Goal: Transaction & Acquisition: Purchase product/service

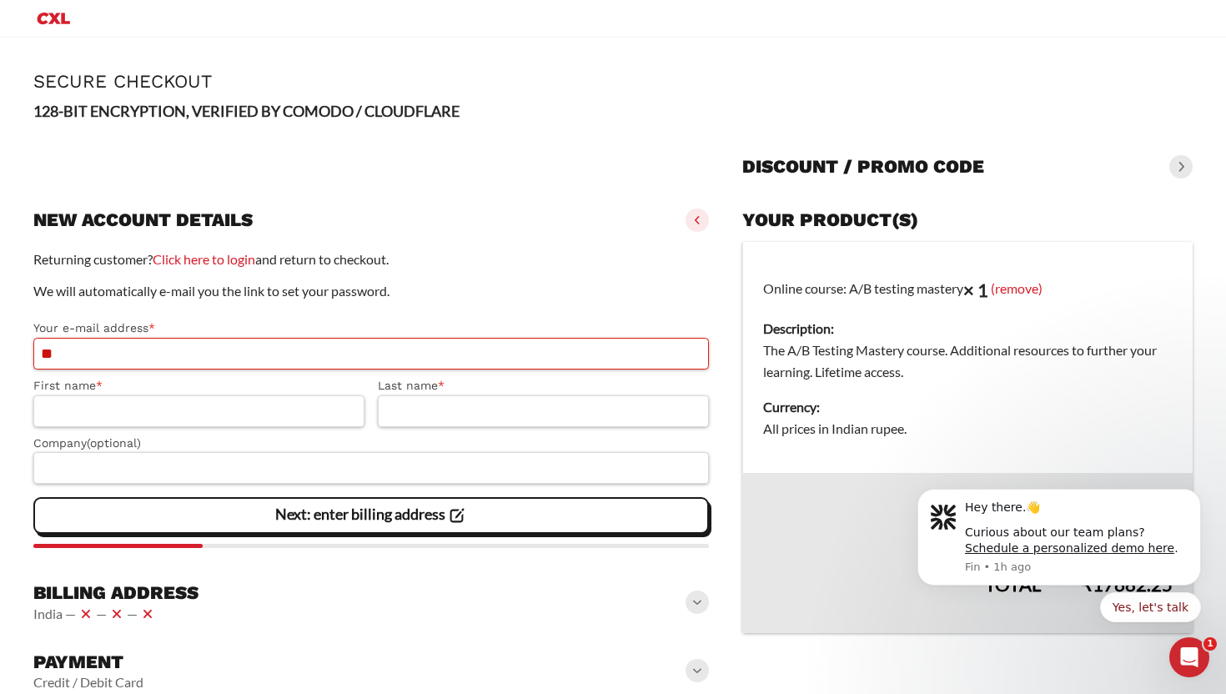
type input "*"
type input "**********"
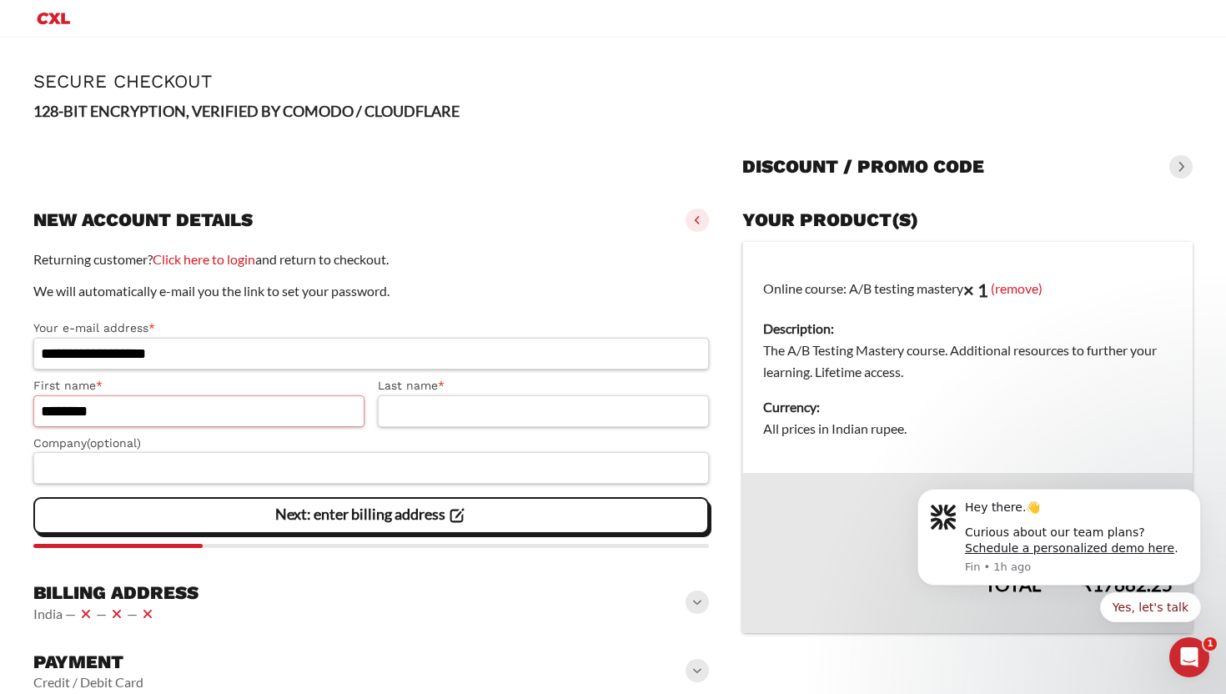
type input "********"
type input "**********"
type input "****"
click at [0, 0] on slot "Next: enter billing address" at bounding box center [0, 0] width 0 height 0
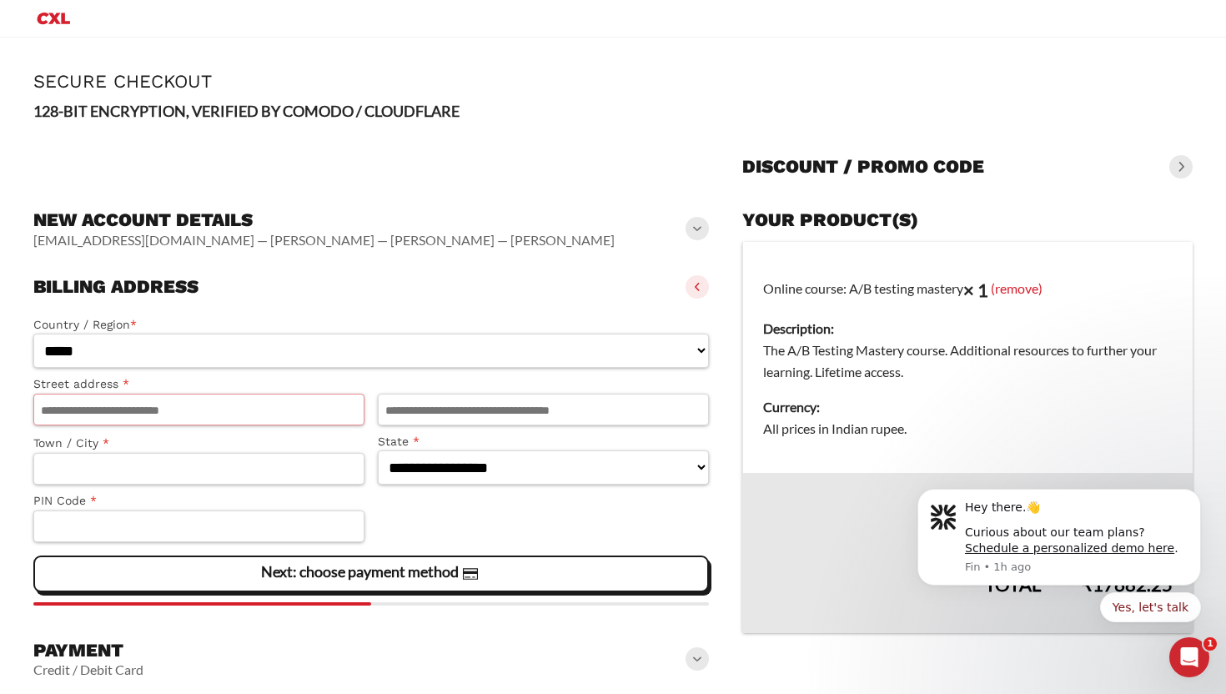
click at [270, 412] on input "Street address *" at bounding box center [198, 410] width 331 height 32
type input "***"
type input "**********"
select select "**"
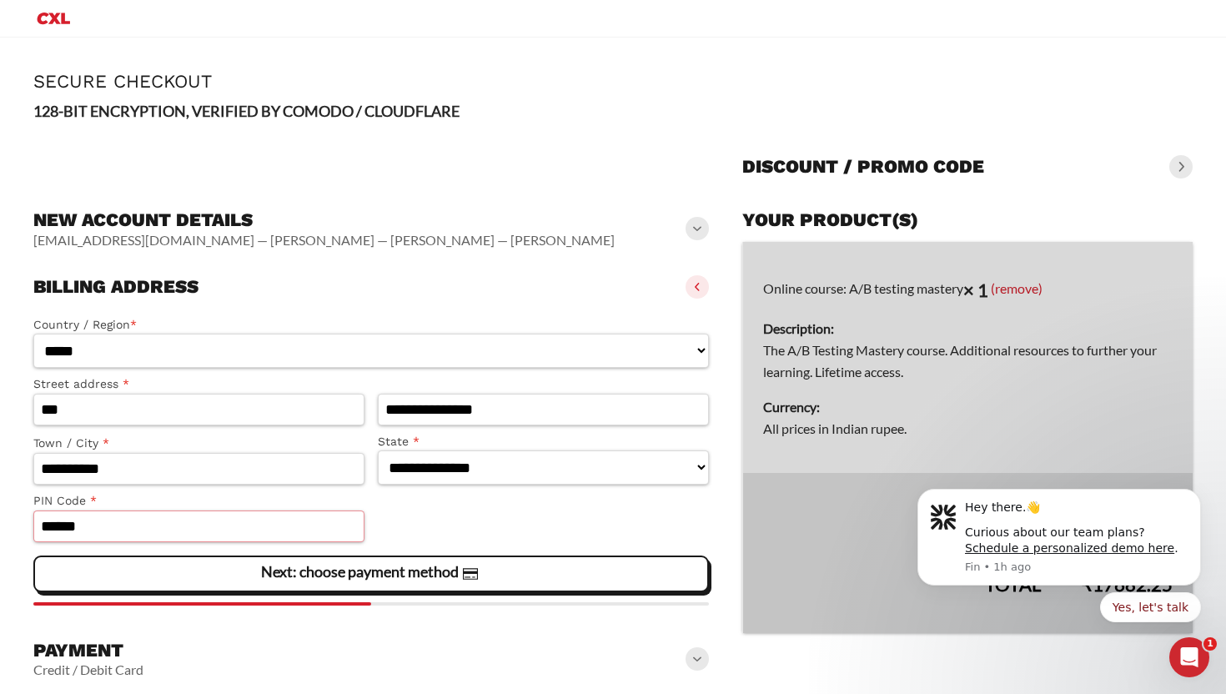
type input "******"
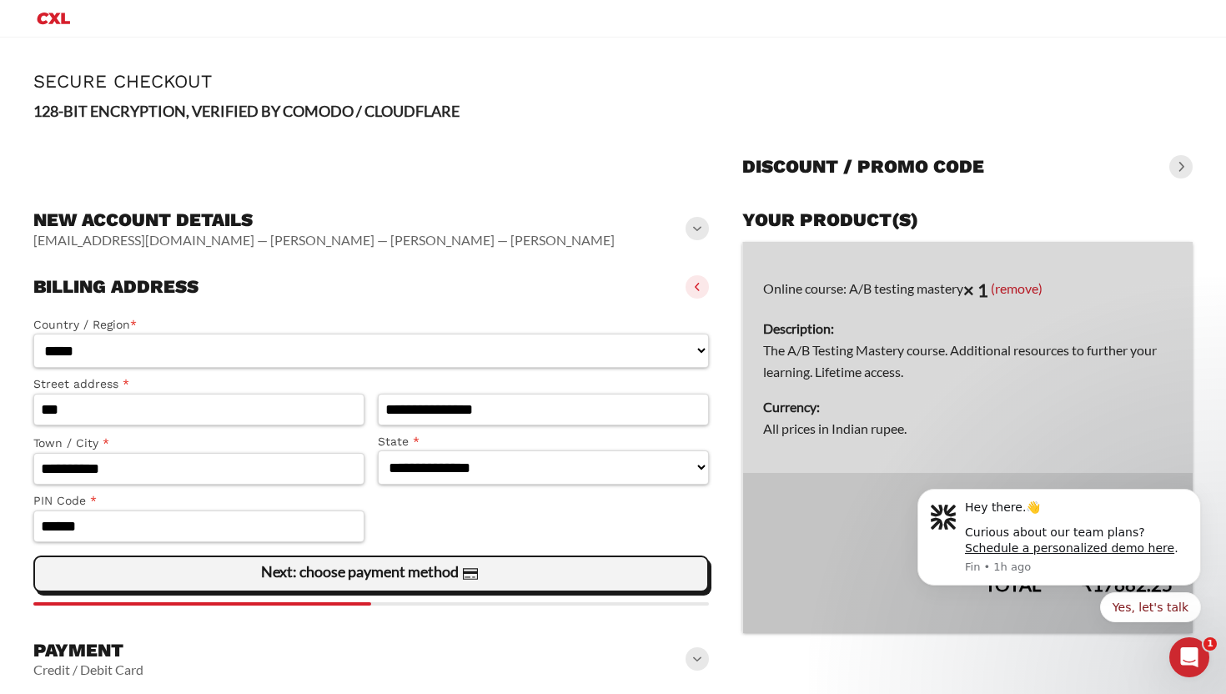
click at [0, 0] on slot "Next: choose payment method" at bounding box center [0, 0] width 0 height 0
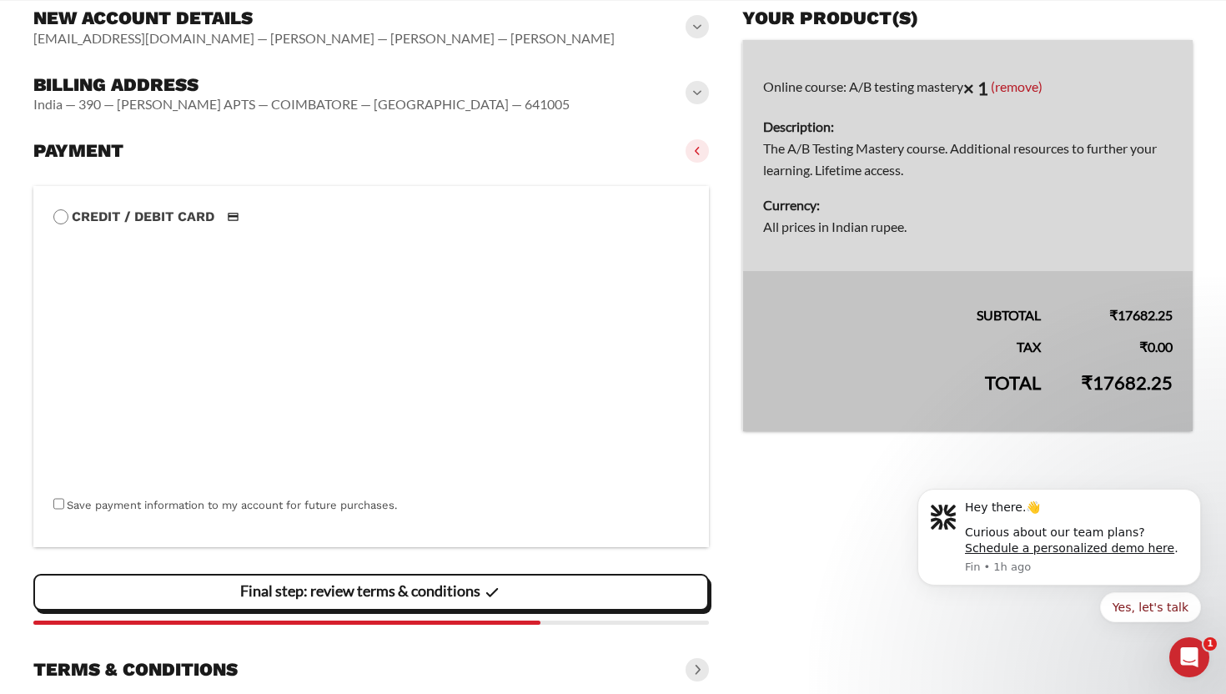
scroll to position [259, 0]
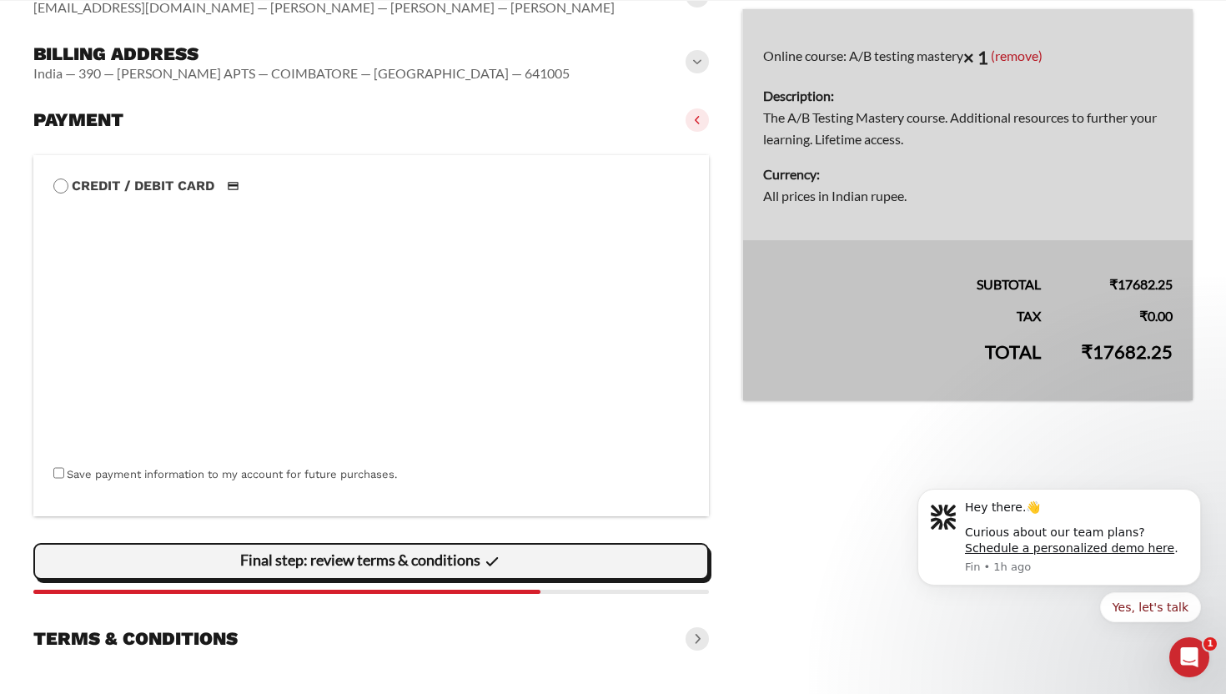
click at [464, 571] on span "Final step: review terms & conditions" at bounding box center [371, 562] width 263 height 35
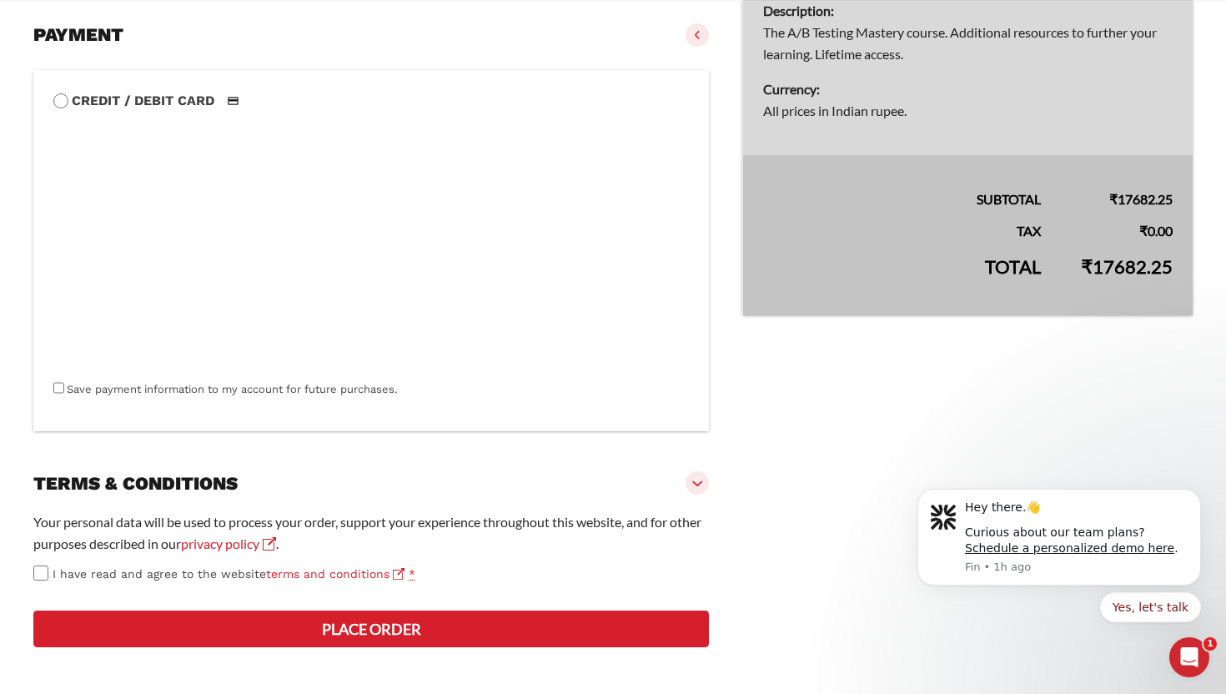
scroll to position [404, 0]
click at [290, 631] on button "Place order" at bounding box center [371, 629] width 676 height 37
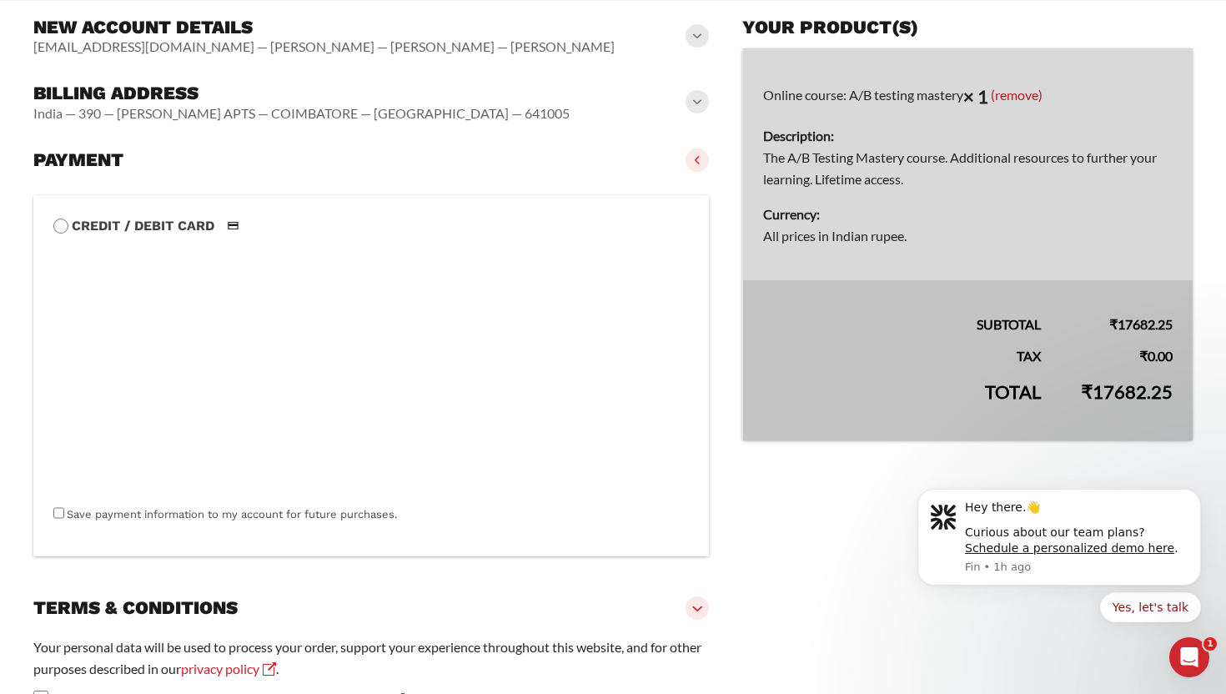
scroll to position [474, 0]
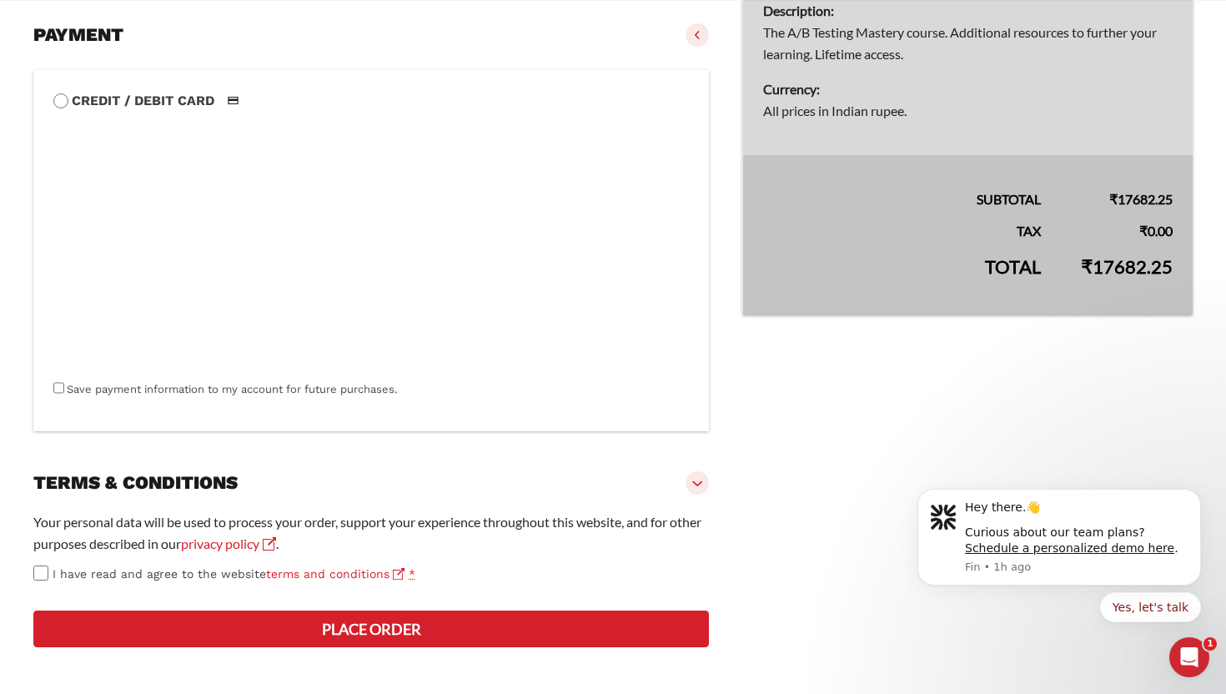
click at [374, 627] on button "Place order" at bounding box center [371, 629] width 676 height 37
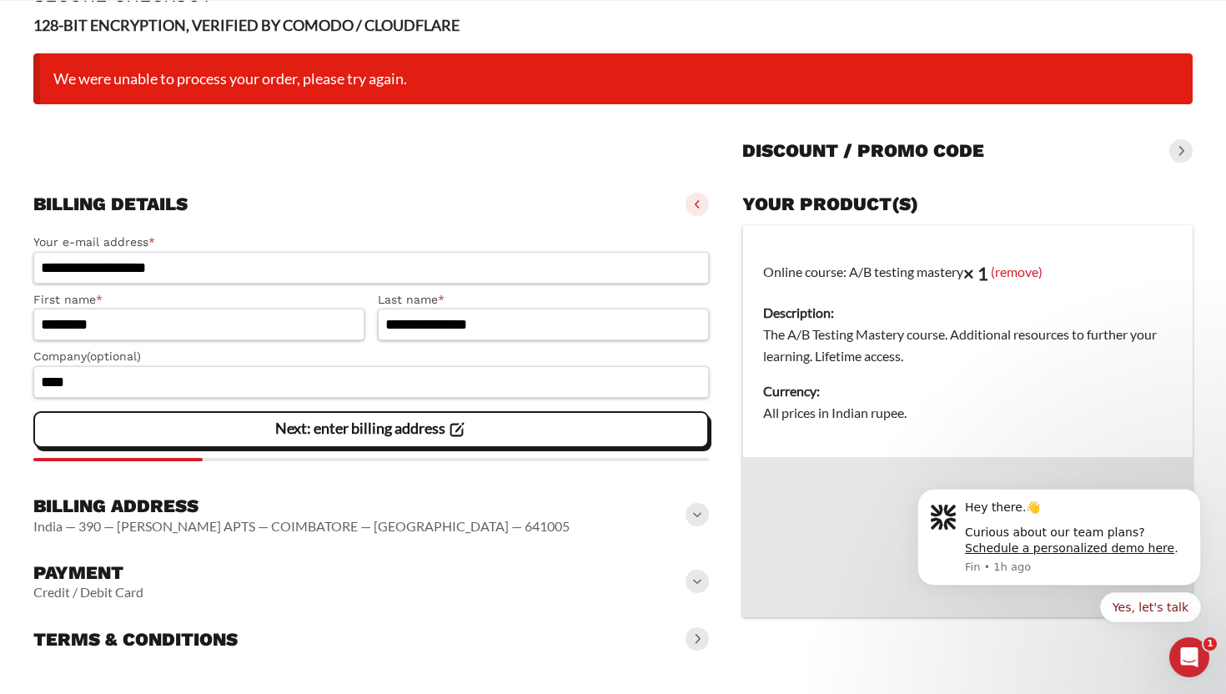
click at [464, 582] on div "Payment Credit / Debit Card" at bounding box center [371, 581] width 676 height 53
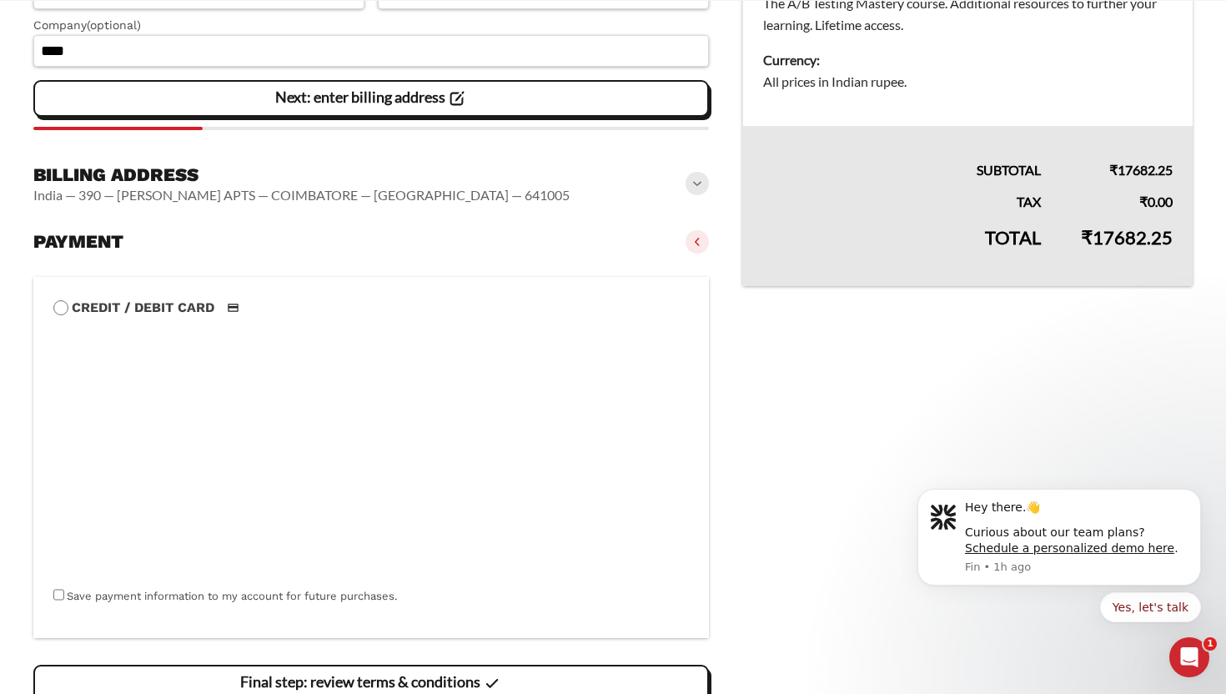
scroll to position [566, 0]
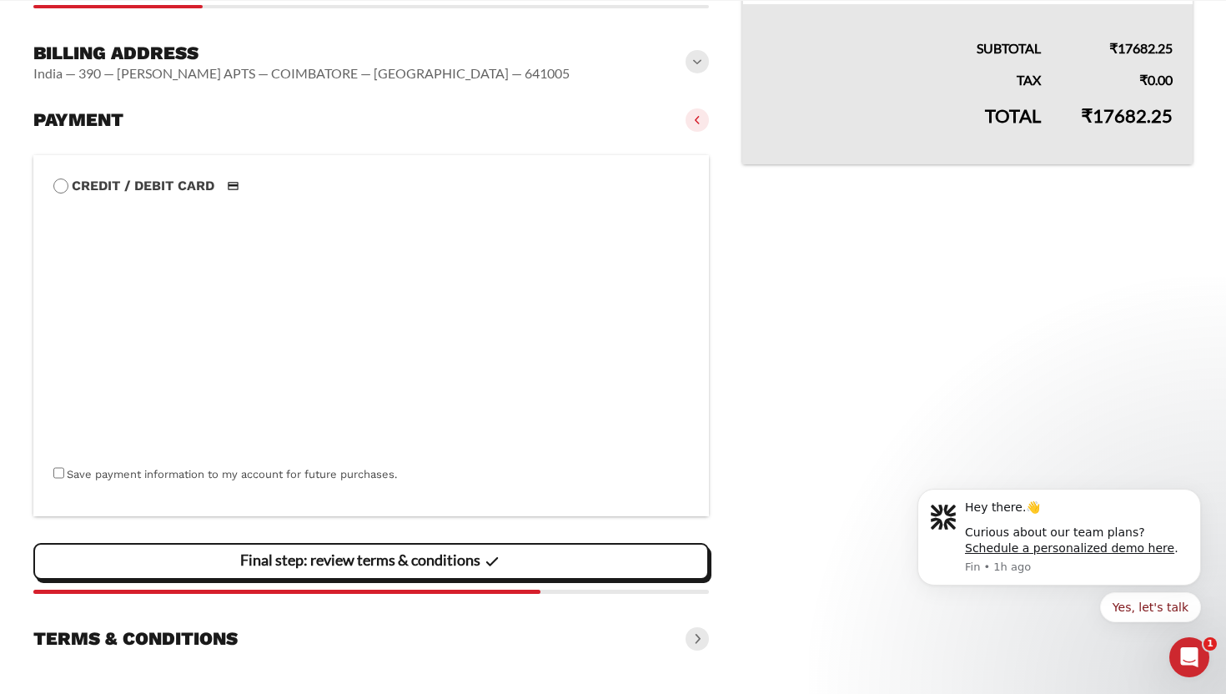
click at [484, 553] on icon at bounding box center [491, 562] width 23 height 23
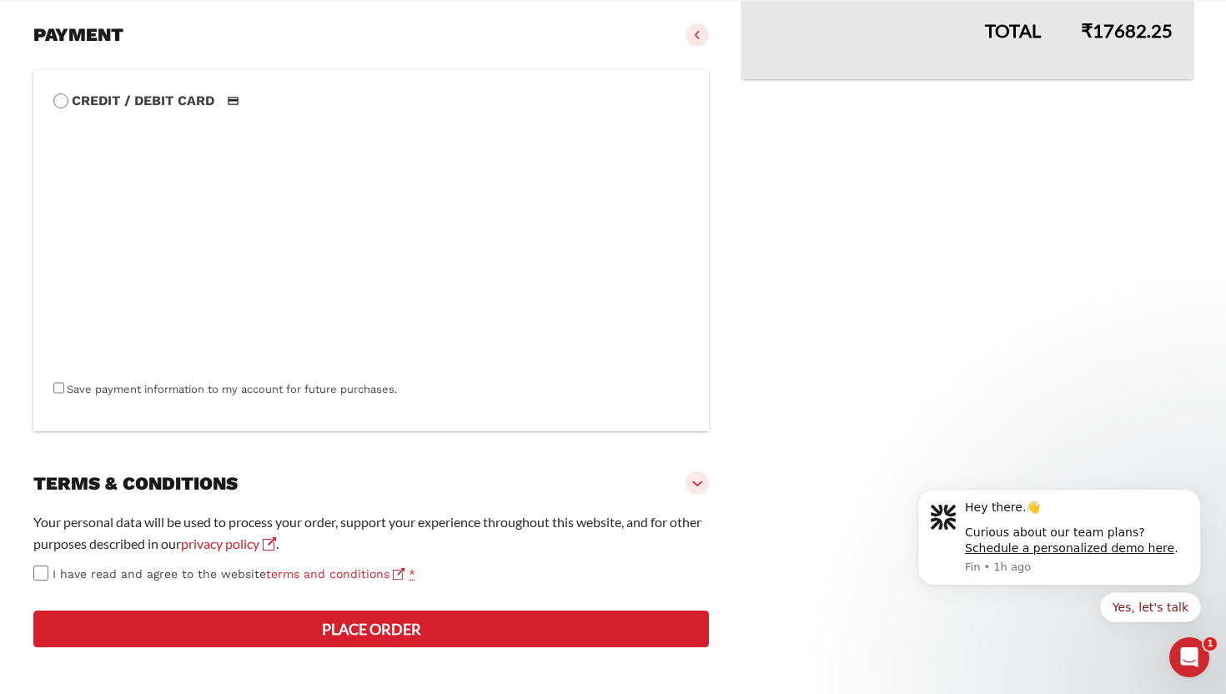
scroll to position [712, 0]
click at [297, 630] on button "Place order" at bounding box center [371, 629] width 676 height 37
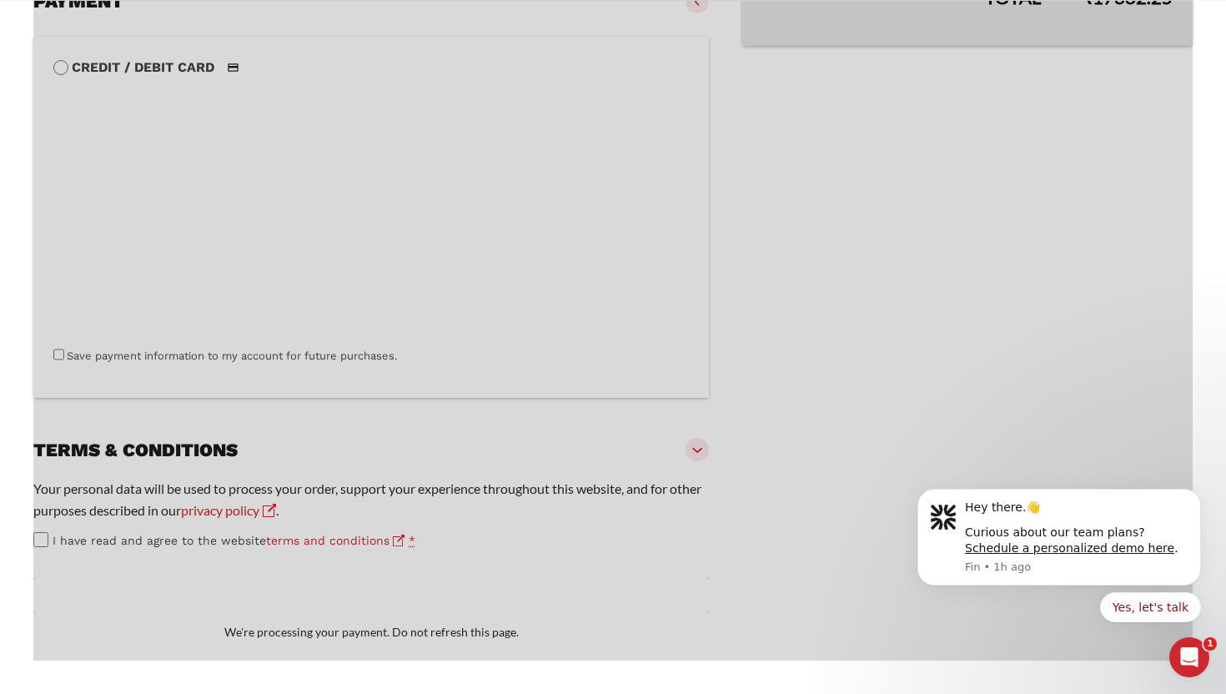
click at [376, 625] on div at bounding box center [613, 131] width 1160 height 1060
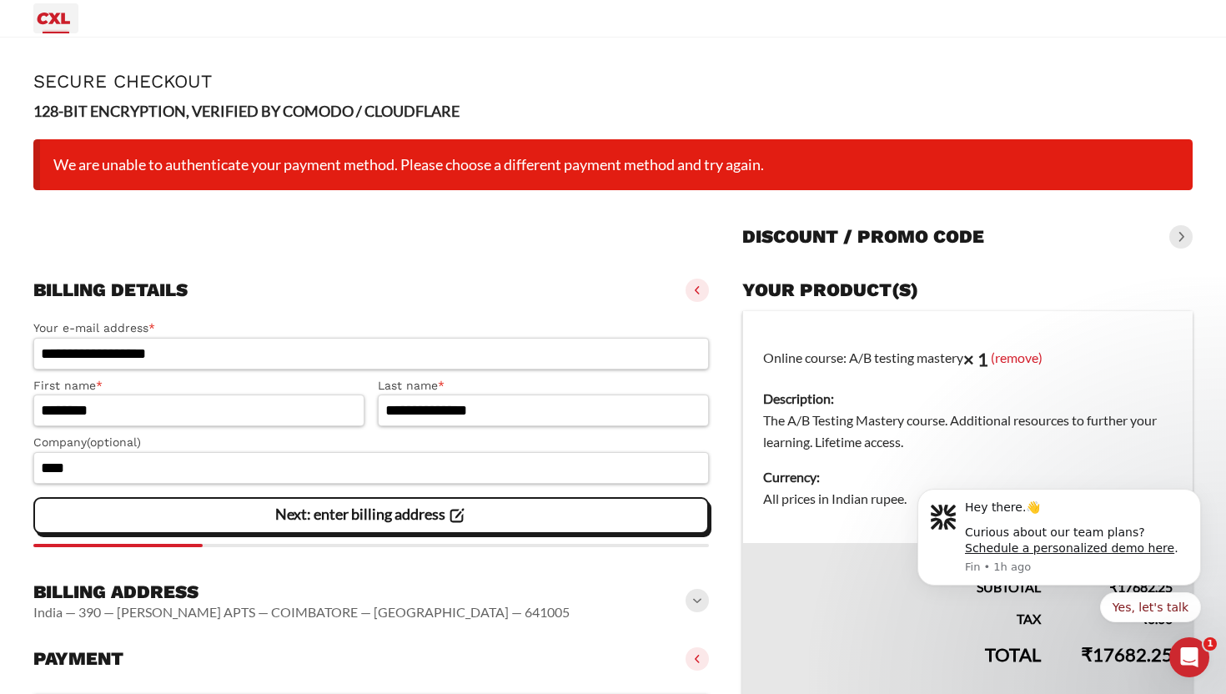
click at [45, 21] on icon "Primary Menu" at bounding box center [54, 19] width 33 height 12
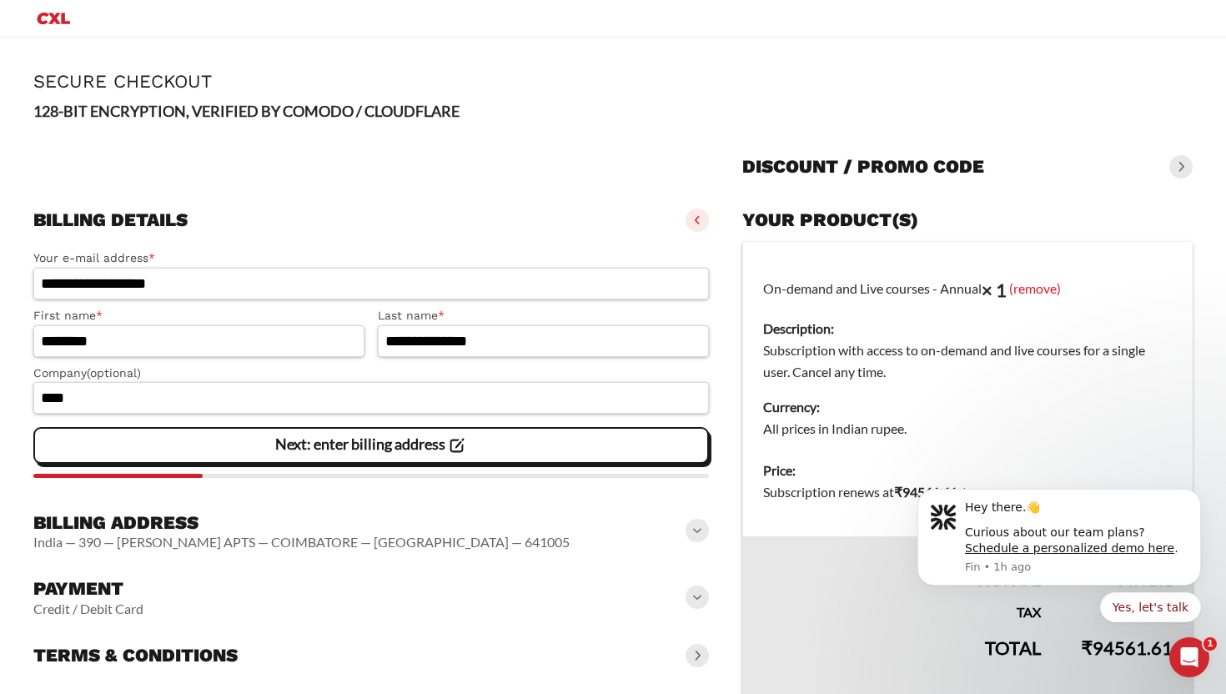
click at [55, 19] on icon "Primary Menu" at bounding box center [54, 19] width 33 height 12
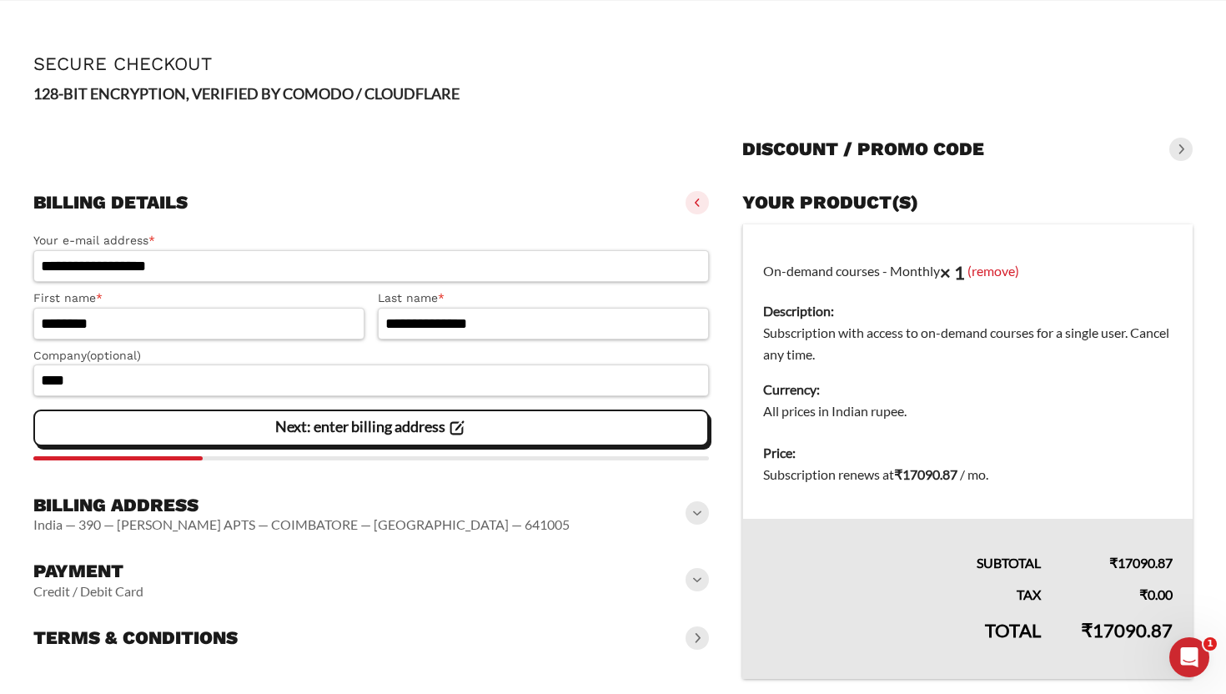
scroll to position [72, 0]
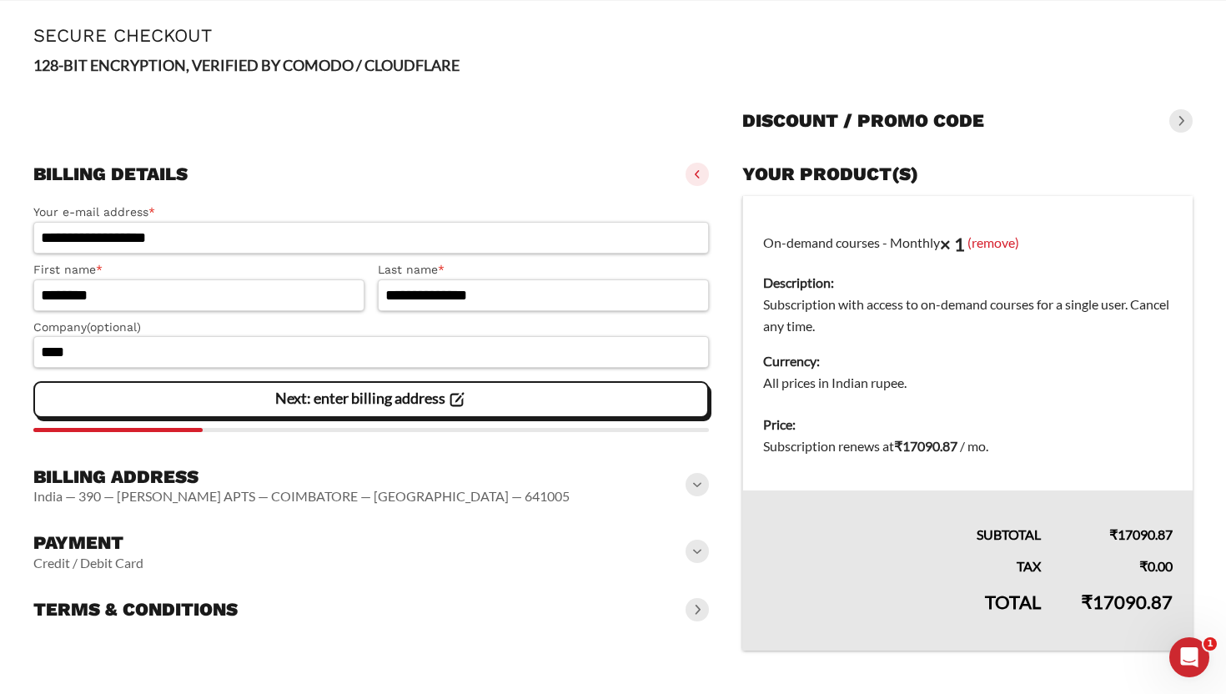
click at [694, 556] on span at bounding box center [697, 551] width 23 height 23
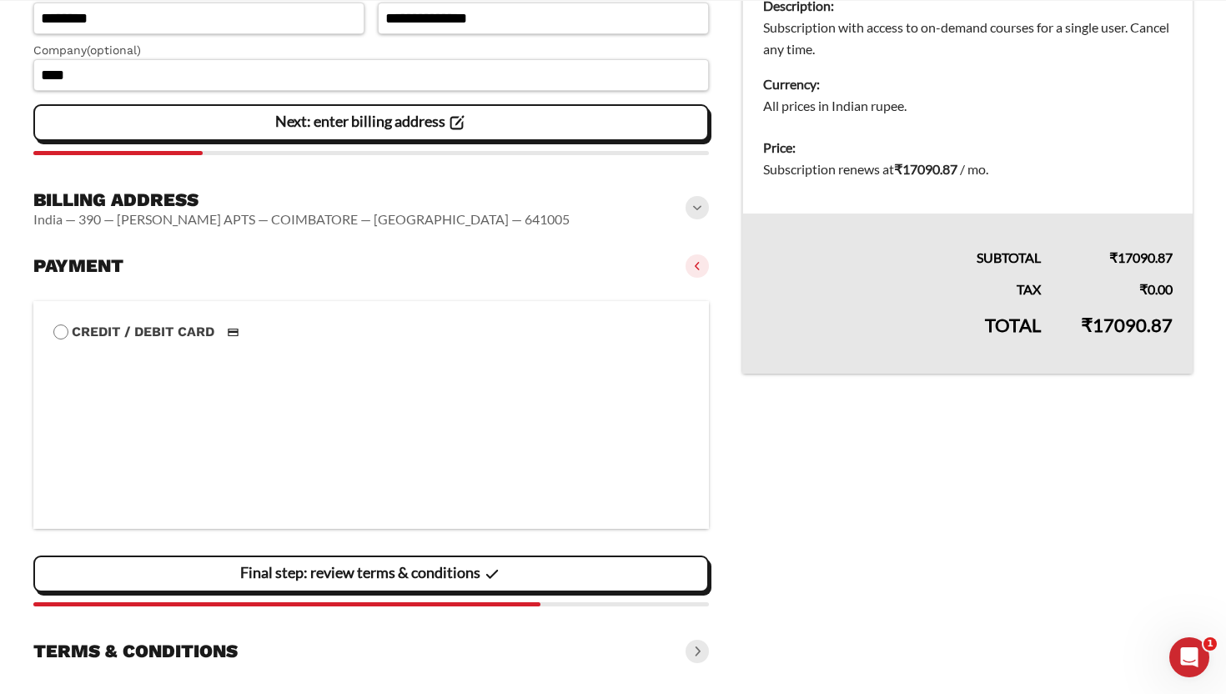
scroll to position [363, 0]
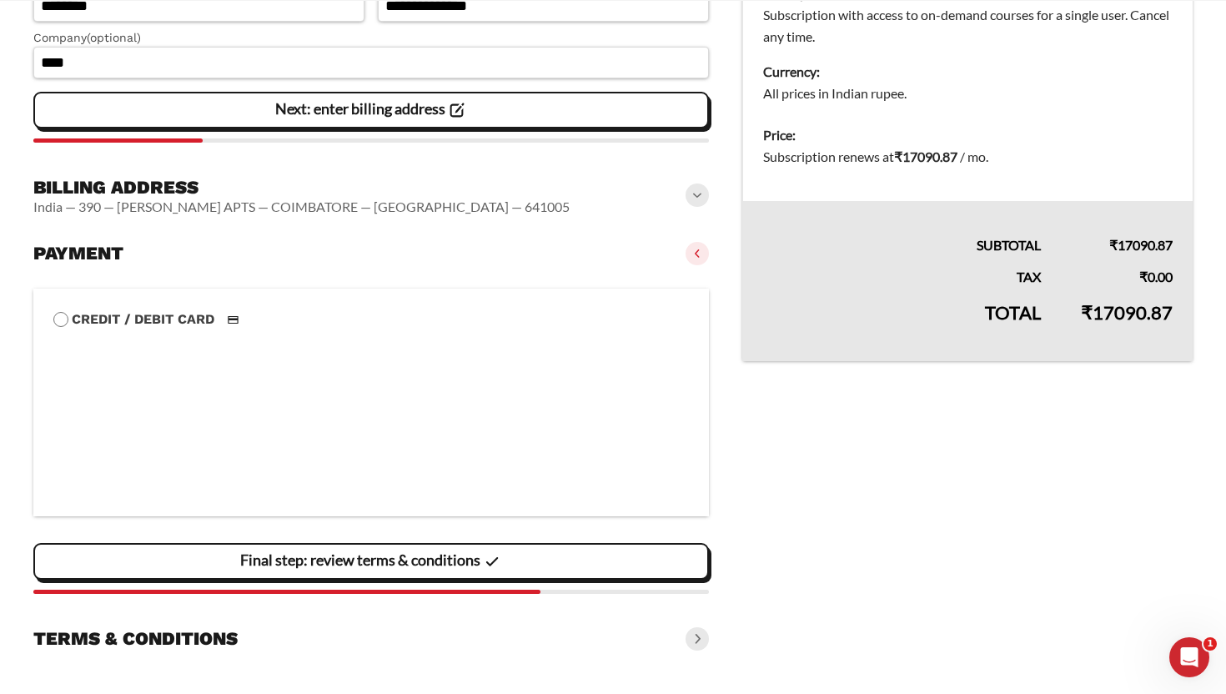
click at [749, 553] on vaadin-details "Your product(s) On-demand courses - Monthly × 1 (remove) Description: Subscript…" at bounding box center [967, 262] width 450 height 791
click at [698, 636] on span at bounding box center [697, 638] width 23 height 23
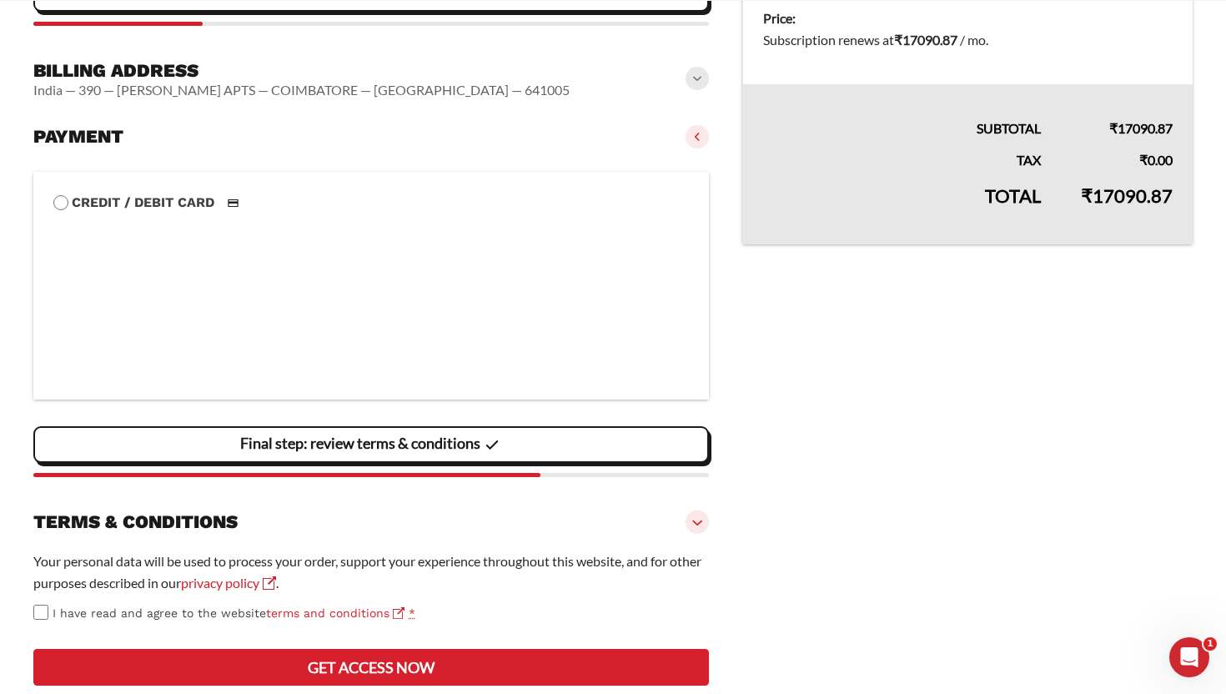
scroll to position [580, 0]
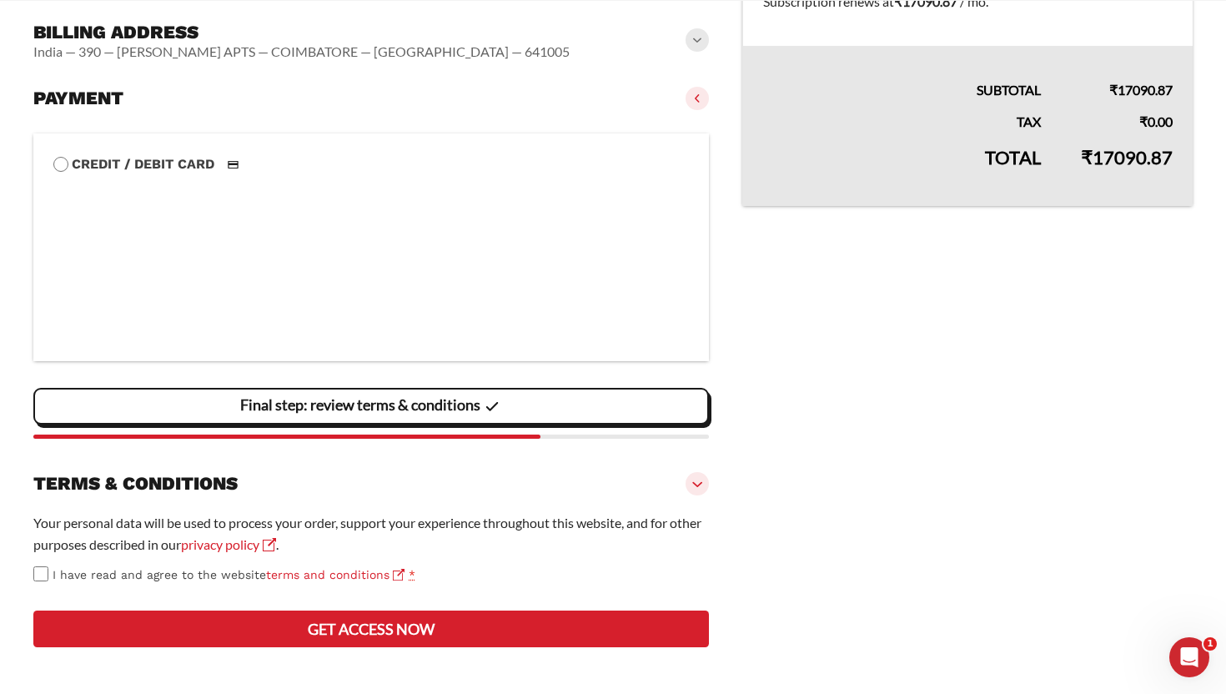
click at [255, 632] on button "Get access now" at bounding box center [371, 629] width 676 height 37
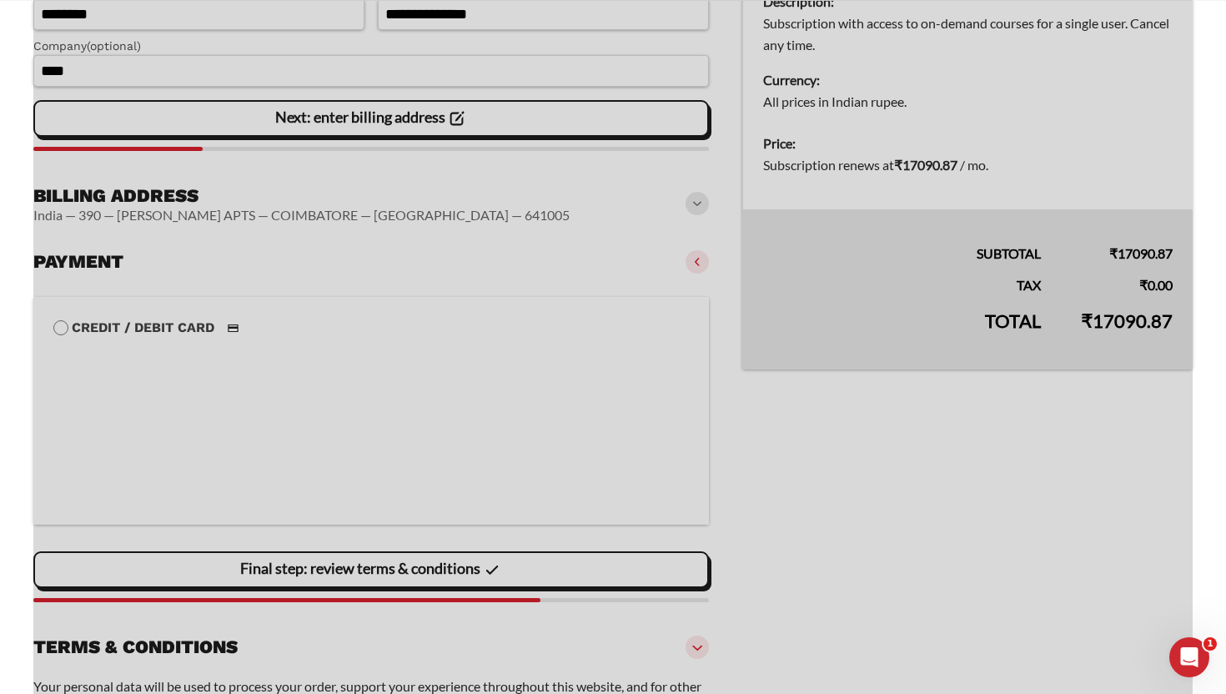
scroll to position [349, 0]
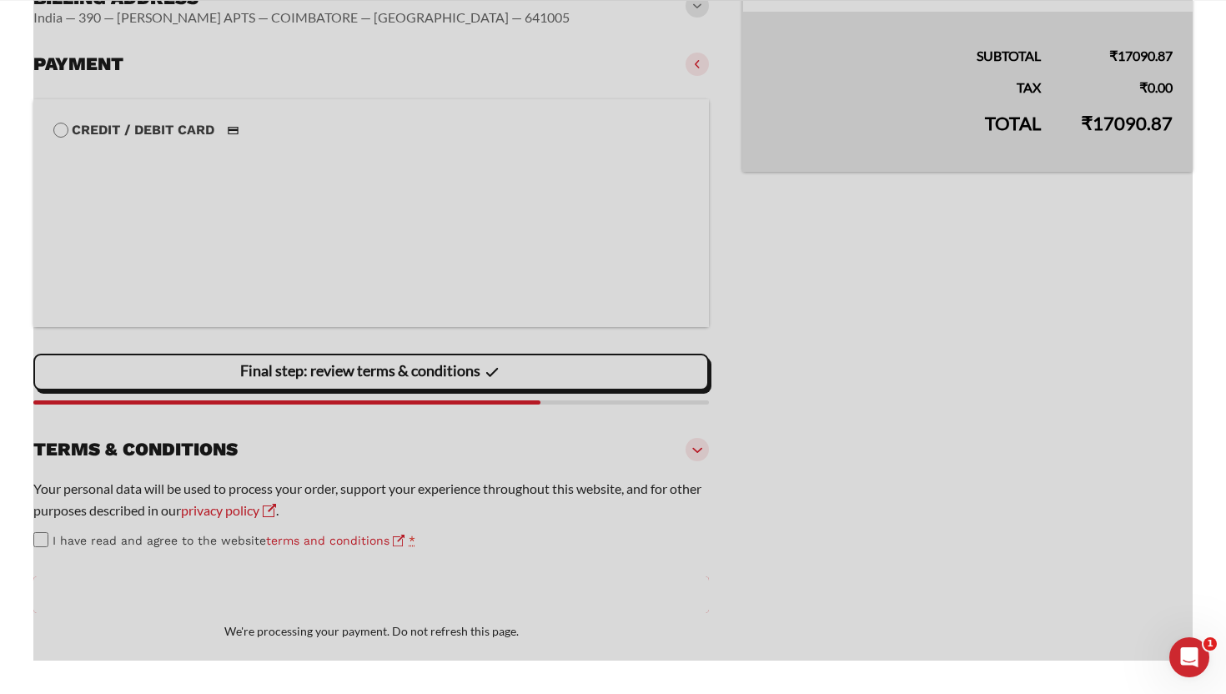
scroll to position [613, 0]
click at [376, 619] on div at bounding box center [613, 162] width 1160 height 997
click at [379, 596] on div at bounding box center [613, 162] width 1160 height 997
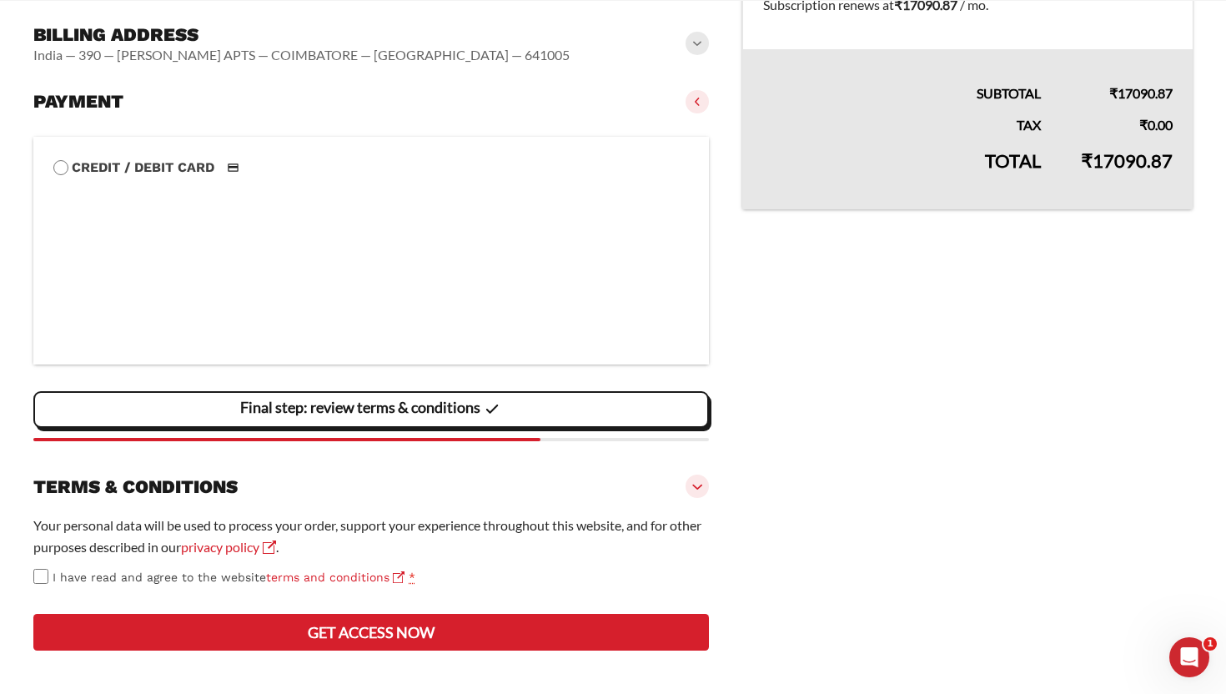
scroll to position [649, 0]
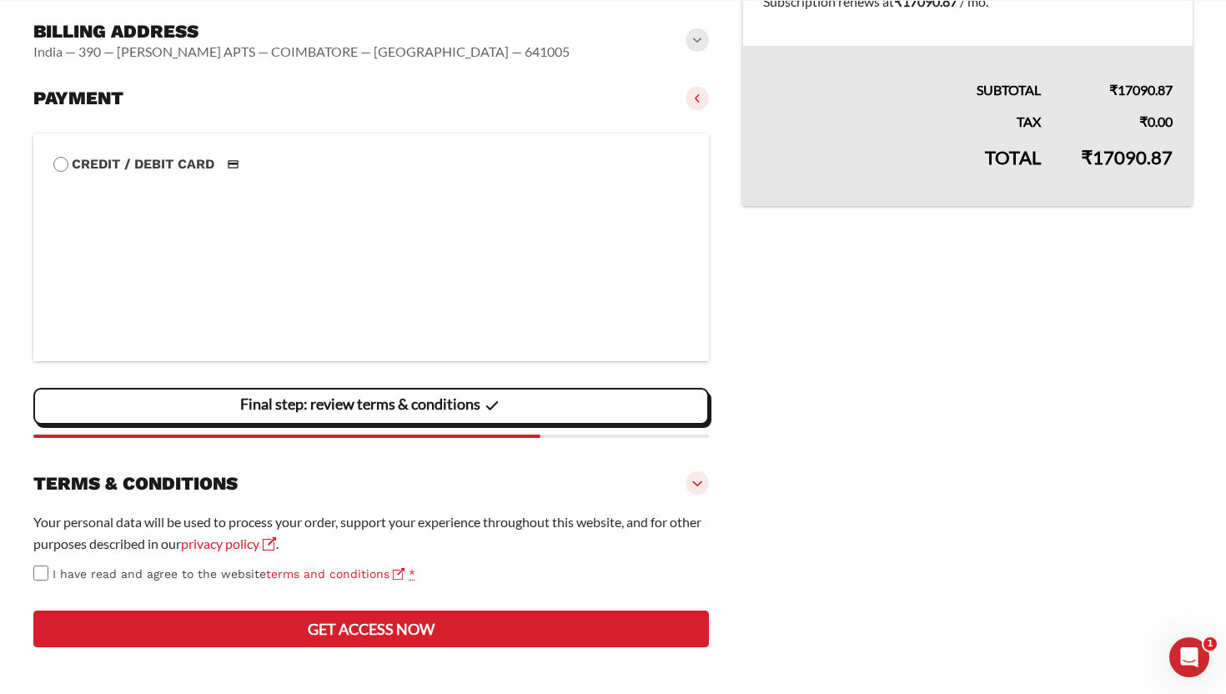
click at [405, 626] on button "Get access now" at bounding box center [371, 629] width 676 height 37
click at [717, 129] on form "**********" at bounding box center [613, 122] width 1160 height 1078
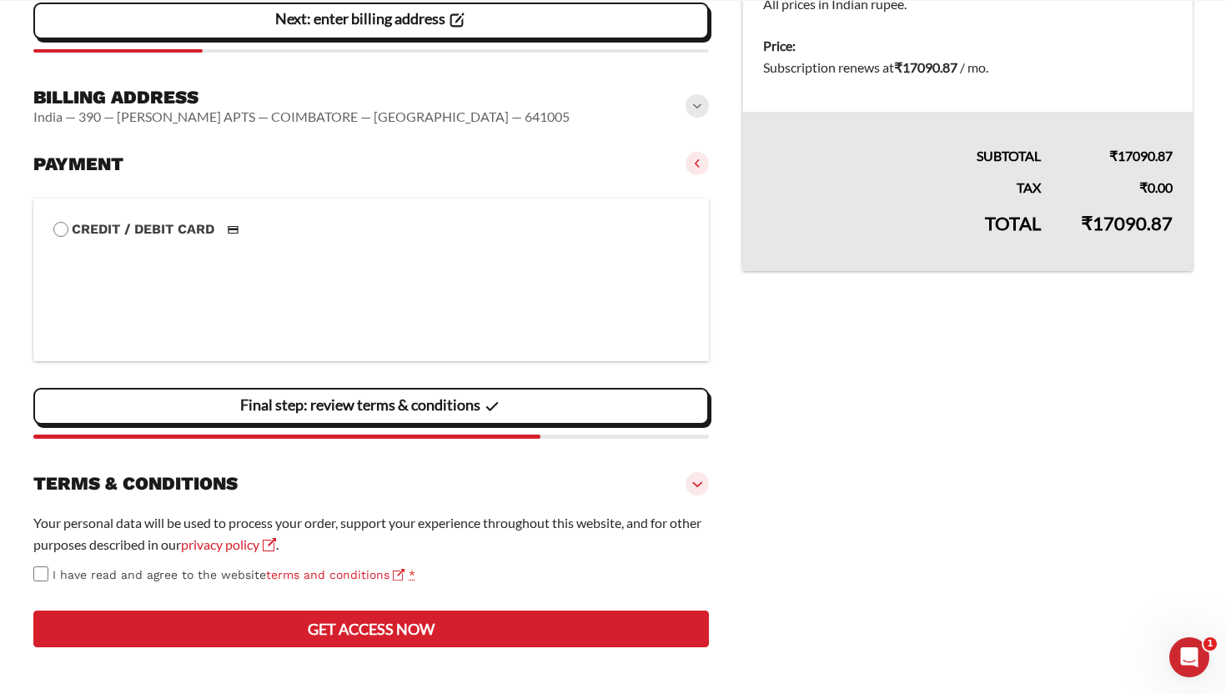
scroll to position [629, 0]
click at [704, 199] on li "Credit / Debit Card Save payment information to my account for future purchases." at bounding box center [371, 280] width 676 height 163
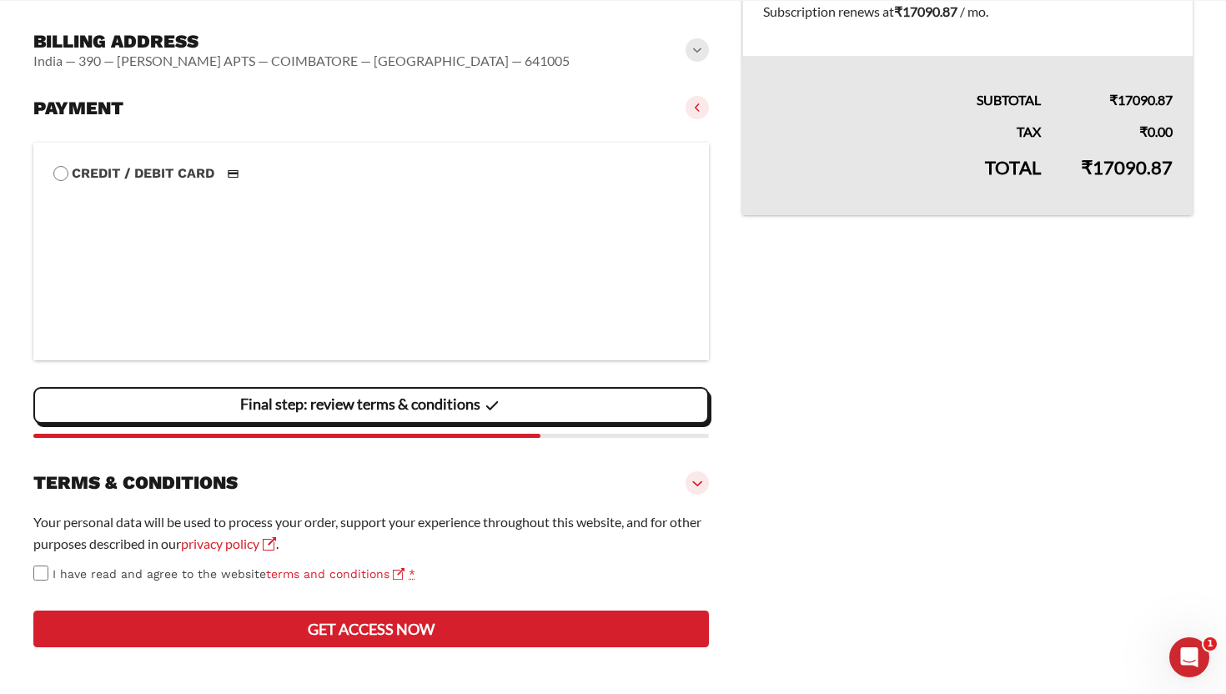
click at [868, 143] on th "Total" at bounding box center [902, 179] width 319 height 73
click at [345, 163] on label "Credit / Debit Card" at bounding box center [371, 174] width 636 height 22
click at [331, 632] on button "Get access now" at bounding box center [371, 629] width 676 height 37
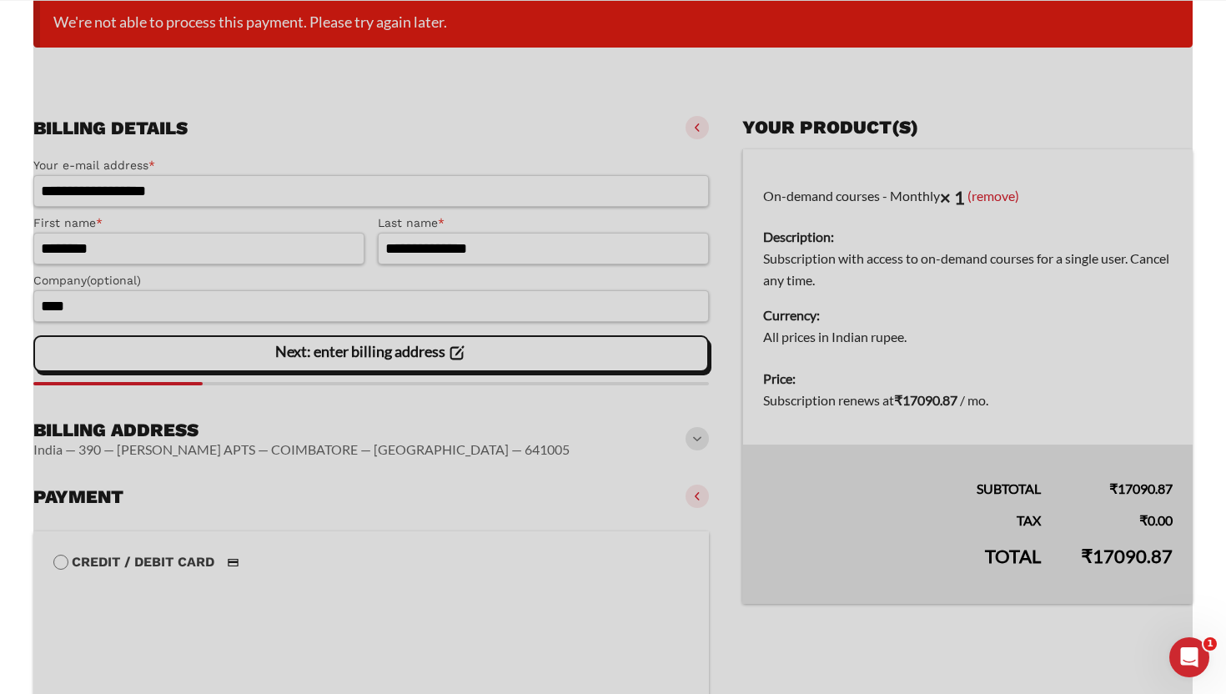
scroll to position [227, 0]
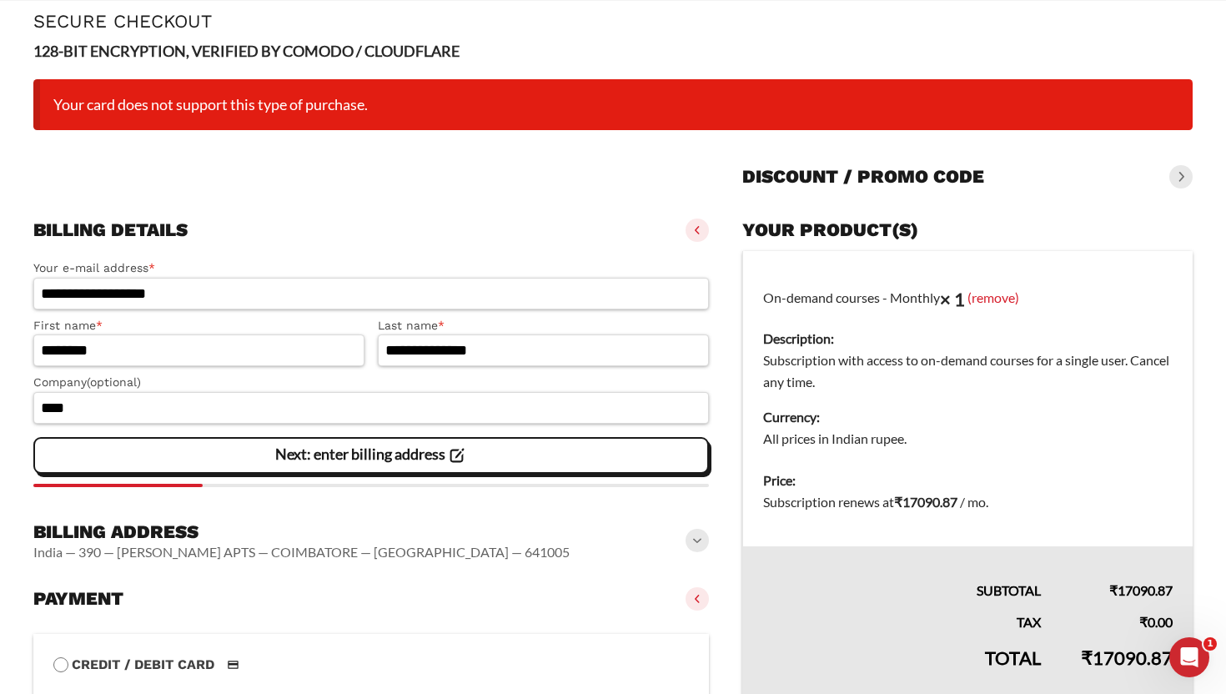
scroll to position [81, 0]
